Goal: Task Accomplishment & Management: Complete application form

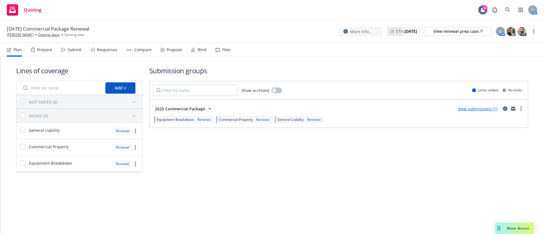
click at [172, 53] on div "Propose" at bounding box center [171, 50] width 21 height 14
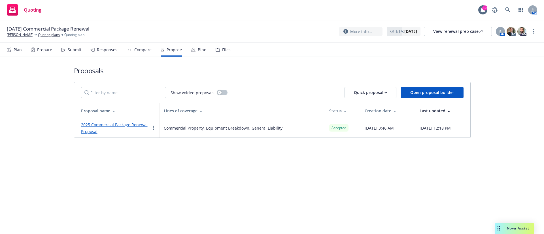
click at [191, 50] on icon at bounding box center [193, 50] width 5 height 5
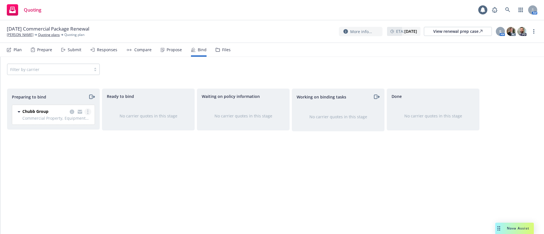
click at [87, 112] on link "more" at bounding box center [87, 111] width 7 height 7
click at [69, 149] on link "Move to done" at bounding box center [63, 145] width 56 height 11
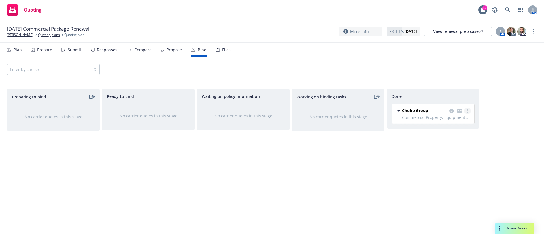
click at [468, 110] on circle "more" at bounding box center [467, 110] width 1 height 1
click at [453, 124] on span "Move back one step" at bounding box center [444, 122] width 51 height 5
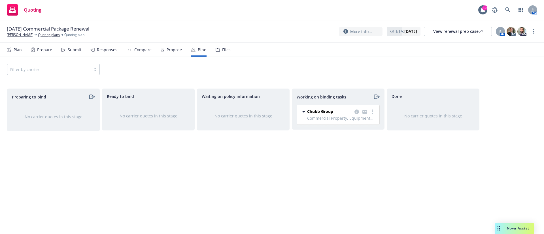
click at [376, 110] on div "Chubb Group Commercial Property, Equipment Breakdown, General Liability 10/30/2…" at bounding box center [338, 115] width 82 height 20
click at [372, 111] on link "more" at bounding box center [372, 111] width 7 height 7
click at [357, 121] on span "Move back one step" at bounding box center [349, 123] width 51 height 5
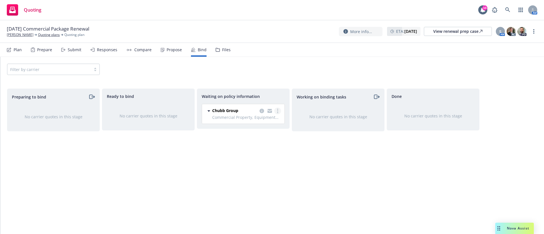
click at [279, 112] on link "more" at bounding box center [277, 111] width 7 height 7
click at [266, 124] on span "Create policies" at bounding box center [250, 122] width 42 height 5
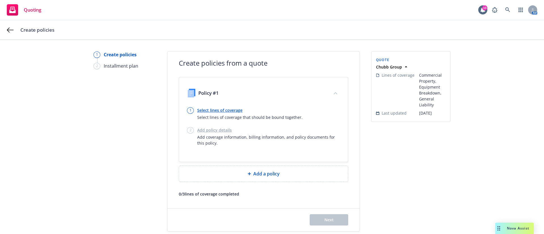
click at [212, 112] on link "Select lines of coverage" at bounding box center [249, 110] width 105 height 6
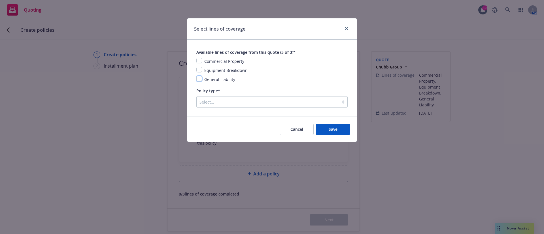
drag, startPoint x: 200, startPoint y: 80, endPoint x: 202, endPoint y: 67, distance: 13.5
click at [200, 80] on input "checkbox" at bounding box center [199, 79] width 6 height 6
checkbox input "true"
click at [201, 65] on div "Commercial Property Equipment Breakdown General Liability" at bounding box center [271, 70] width 151 height 25
drag, startPoint x: 200, startPoint y: 68, endPoint x: 198, endPoint y: 56, distance: 12.9
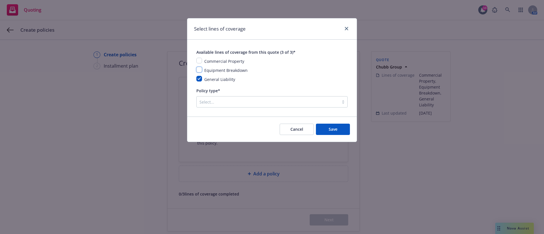
click at [199, 69] on input "checkbox" at bounding box center [199, 70] width 6 height 6
checkbox input "true"
click at [197, 61] on input "checkbox" at bounding box center [199, 61] width 6 height 6
checkbox input "true"
click at [232, 99] on div at bounding box center [267, 102] width 136 height 7
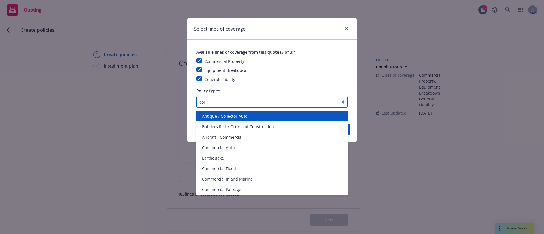
type input "comm"
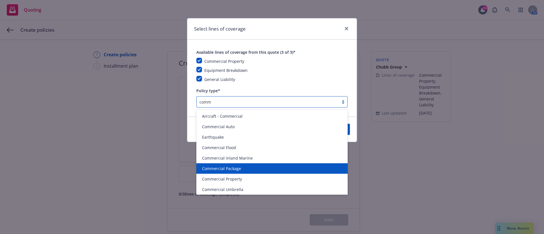
click at [256, 168] on div "Commercial Package" at bounding box center [272, 169] width 144 height 6
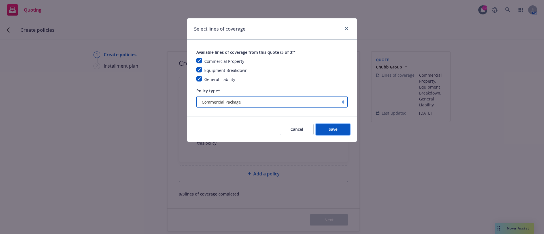
click at [348, 133] on button "Save" at bounding box center [333, 129] width 34 height 11
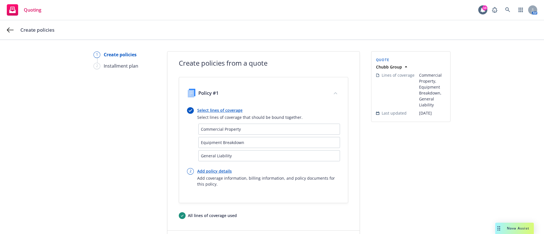
click at [217, 169] on link "Add policy details" at bounding box center [268, 171] width 143 height 6
select select "12"
select select "CA"
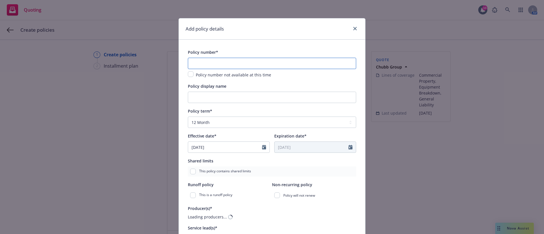
click at [217, 67] on input "text" at bounding box center [272, 63] width 168 height 11
paste input "FSF18041546 002"
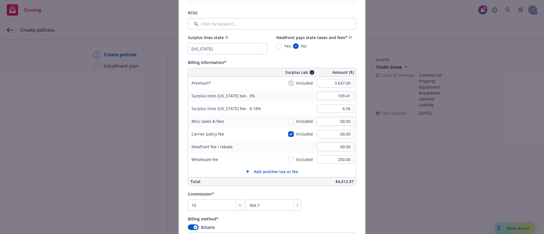
scroll to position [297, 0]
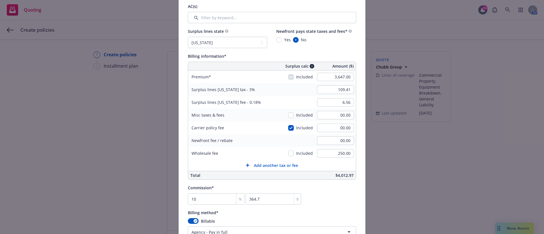
type input "FSF18041546 002"
click at [330, 89] on input "109.41" at bounding box center [335, 90] width 37 height 8
click at [340, 150] on input "250.00" at bounding box center [335, 153] width 37 height 8
click at [334, 77] on input "3,647.00" at bounding box center [335, 77] width 37 height 8
click at [208, 197] on input "10" at bounding box center [216, 198] width 57 height 11
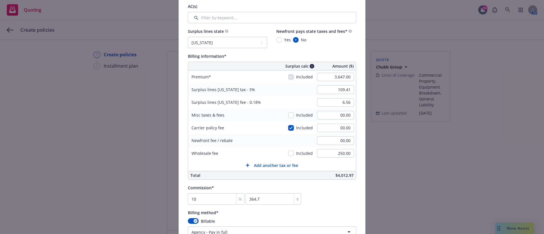
click at [336, 84] on div "109.41" at bounding box center [335, 90] width 41 height 12
click at [334, 94] on input "109.41" at bounding box center [335, 90] width 37 height 8
click at [337, 178] on span "$4,012.97" at bounding box center [344, 175] width 18 height 5
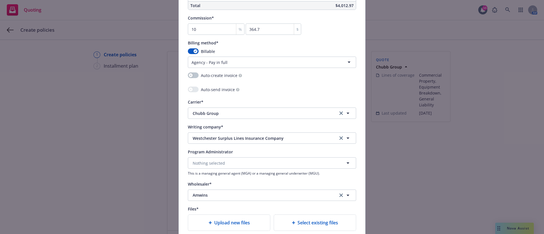
scroll to position [552, 0]
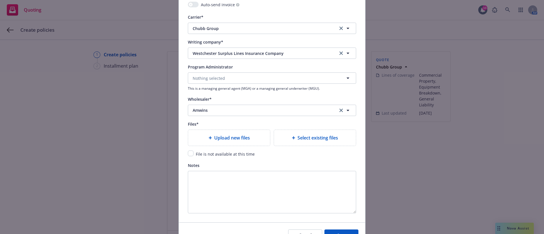
click at [228, 140] on span "Upload new files" at bounding box center [232, 138] width 36 height 7
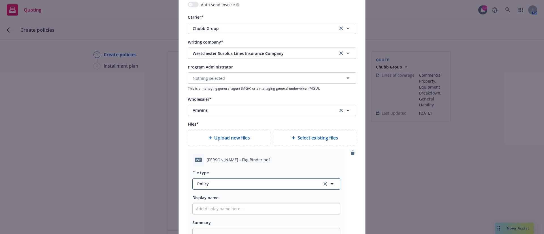
click at [232, 184] on span "Policy" at bounding box center [256, 184] width 118 height 6
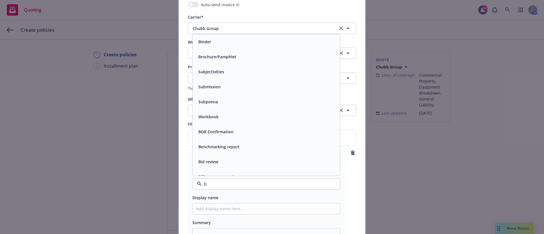
type input "bi"
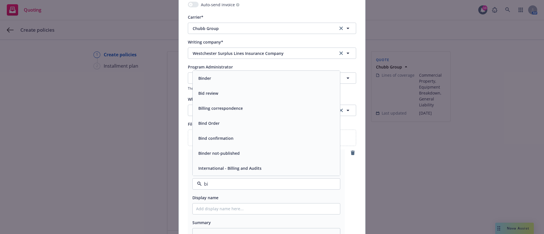
click at [226, 81] on div "Binder" at bounding box center [266, 78] width 140 height 8
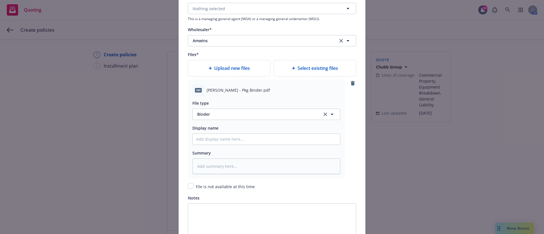
scroll to position [686, 0]
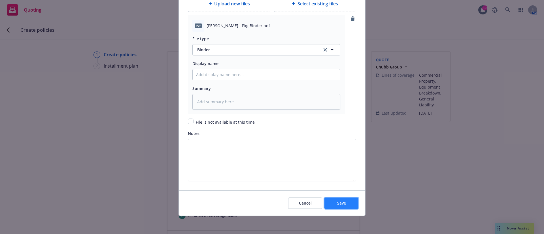
click at [343, 203] on button "Save" at bounding box center [341, 203] width 34 height 11
type textarea "x"
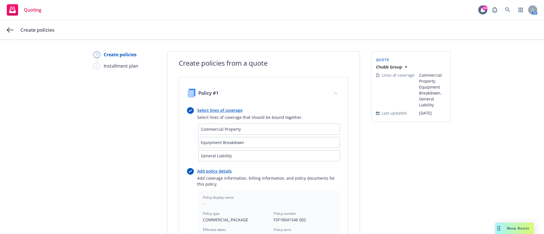
scroll to position [190, 0]
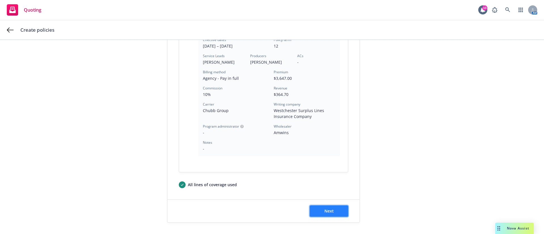
click at [331, 216] on button "Next" at bounding box center [329, 211] width 39 height 11
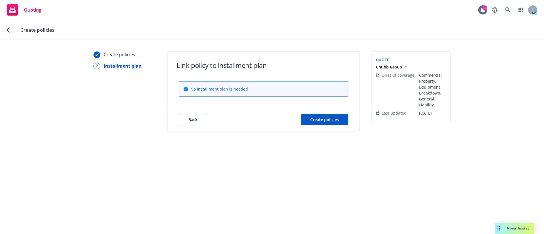
scroll to position [0, 0]
click at [315, 118] on span "Create policies" at bounding box center [324, 119] width 29 height 5
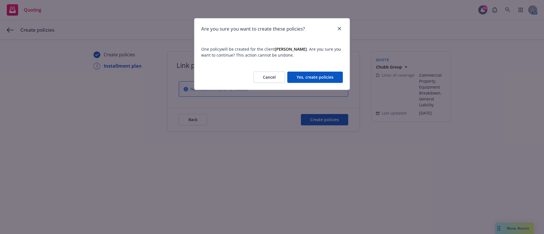
click at [316, 78] on button "Yes, create policies" at bounding box center [315, 77] width 56 height 11
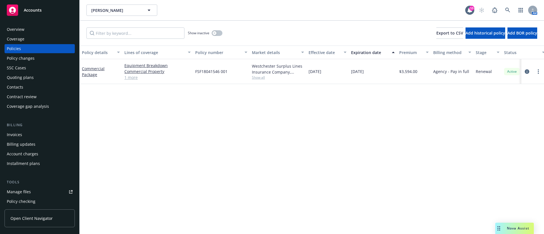
click at [135, 76] on link "1 more" at bounding box center [157, 77] width 66 height 6
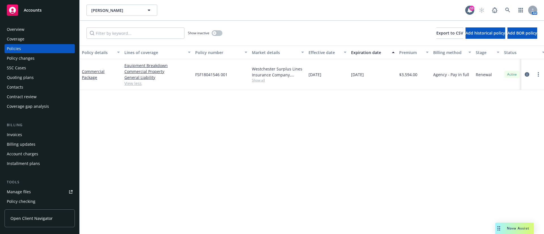
click at [131, 82] on link "View less" at bounding box center [157, 83] width 66 height 6
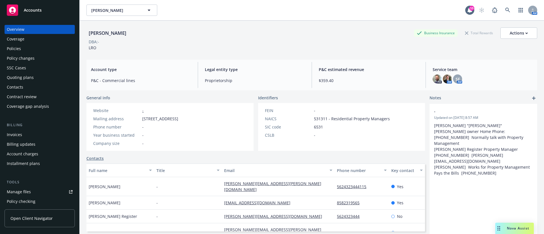
drag, startPoint x: 87, startPoint y: 35, endPoint x: 147, endPoint y: 36, distance: 60.3
click at [147, 36] on div "[PERSON_NAME] Business Insurance Total Rewards Actions" at bounding box center [311, 32] width 451 height 11
copy div "[PERSON_NAME]"
click at [258, 32] on div "[PERSON_NAME] Business Insurance Total Rewards Actions" at bounding box center [311, 32] width 451 height 11
drag, startPoint x: 155, startPoint y: 33, endPoint x: 89, endPoint y: 33, distance: 66.8
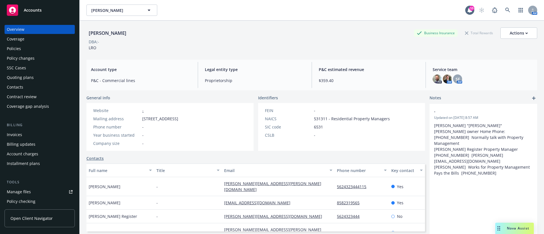
click at [82, 36] on div "BERNADINE KUSSMAN Business Insurance Total Rewards Actions DBA: - LRO Account t…" at bounding box center [312, 138] width 464 height 234
copy div "BERNADINE KUSSMAN"
click at [17, 48] on div "Policies" at bounding box center [14, 48] width 14 height 9
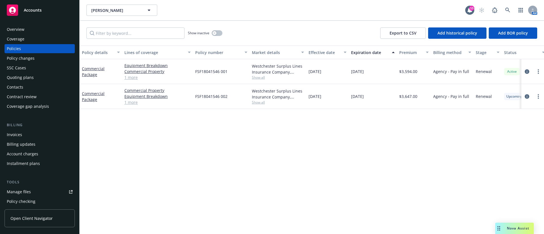
click at [133, 78] on link "1 more" at bounding box center [157, 77] width 66 height 6
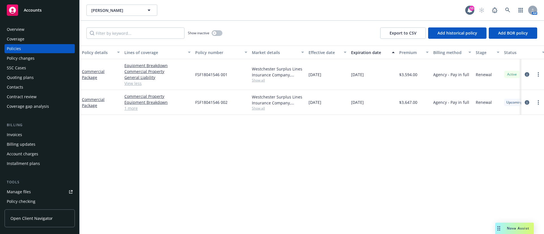
drag, startPoint x: 85, startPoint y: 12, endPoint x: 138, endPoint y: 19, distance: 53.2
click at [138, 19] on div "BERNADINE KUSSMAN BERNADINE KUSSMAN 10 AM" at bounding box center [312, 10] width 464 height 20
copy span "BERNADINE KUSSMAN"
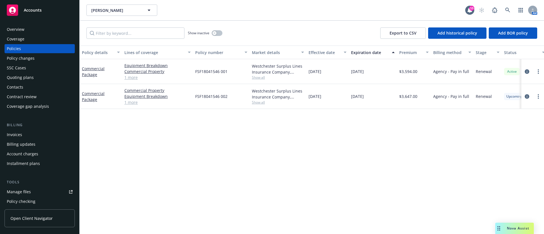
copy span "BERNADINE KUSSMAN"
drag, startPoint x: 106, startPoint y: 74, endPoint x: 82, endPoint y: 69, distance: 24.7
click at [82, 69] on div "Commercial Package" at bounding box center [101, 72] width 38 height 12
copy link "Commercial Package"
click at [42, 85] on div "Contacts" at bounding box center [40, 87] width 66 height 9
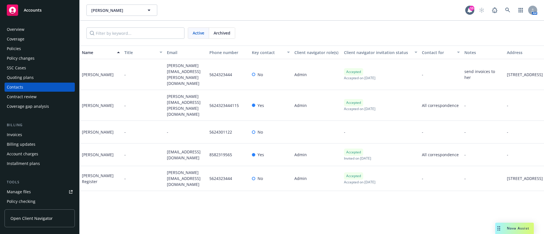
click at [100, 152] on div "Craig Kussman" at bounding box center [98, 155] width 32 height 6
copy div "Craig Kussman"
